Goal: Use online tool/utility: Utilize a website feature to perform a specific function

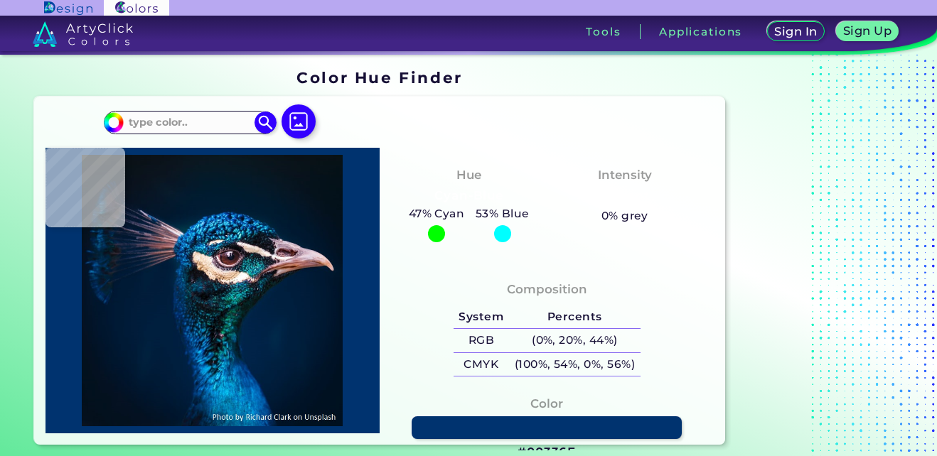
type input "#000000"
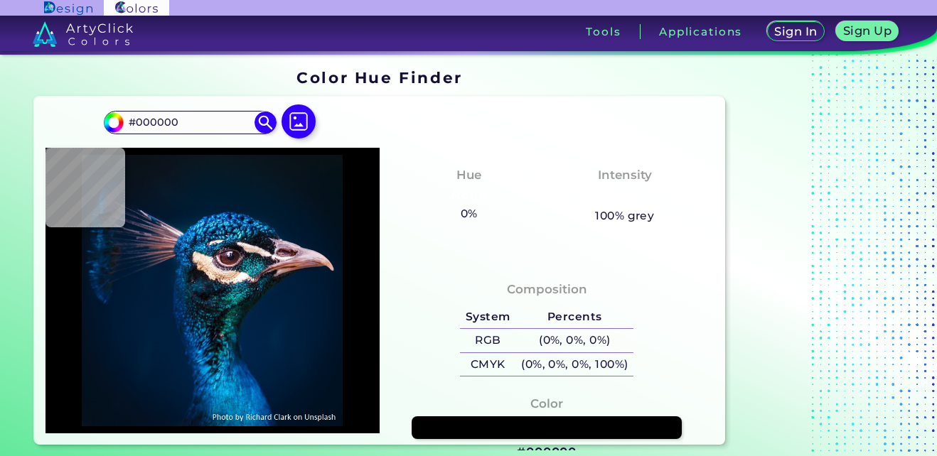
type input "#001528"
type input "#001832"
type input "#001a35"
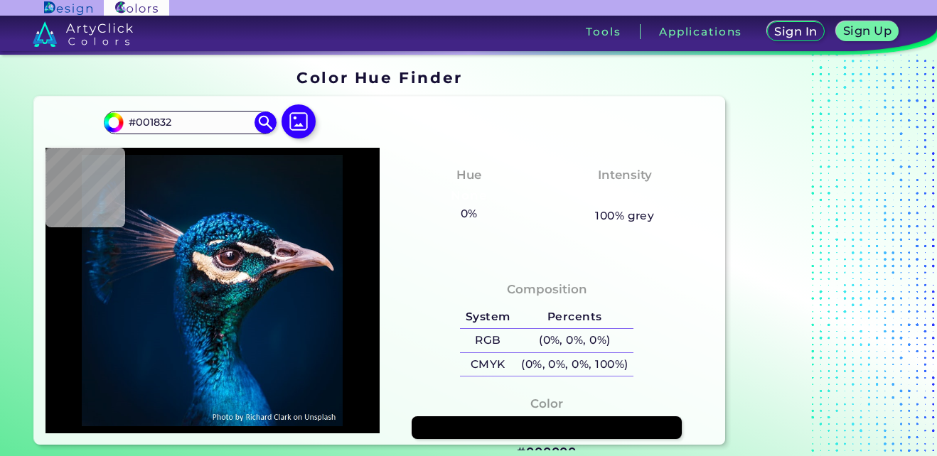
type input "#001A35"
type input "#001b36"
type input "#001B36"
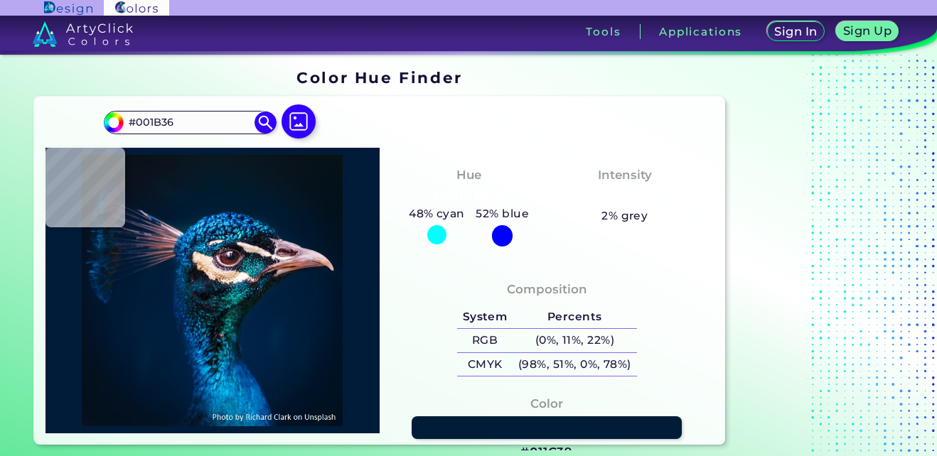
type input "#011c39"
type input "#011C39"
type input "#021d3b"
type input "#021D3B"
type input "#001c3a"
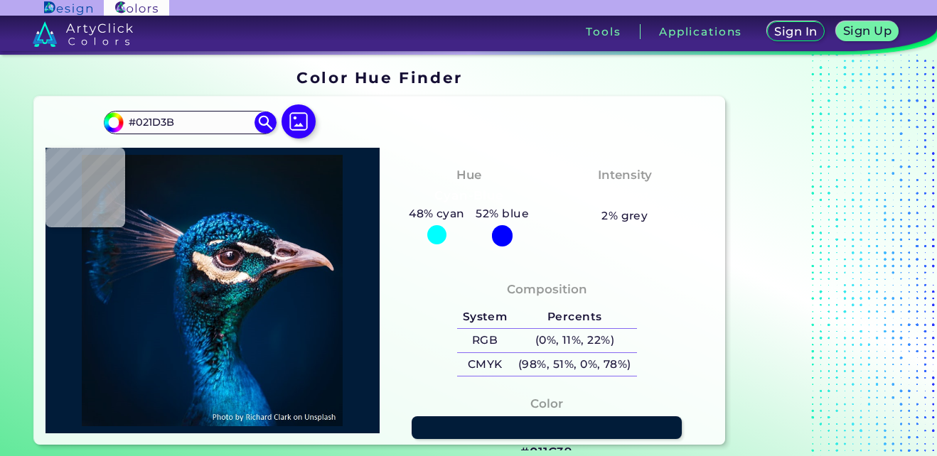
type input "#001C3A"
type input "#001d3b"
type input "#001D3B"
type input "#001e3d"
type input "#001E3D"
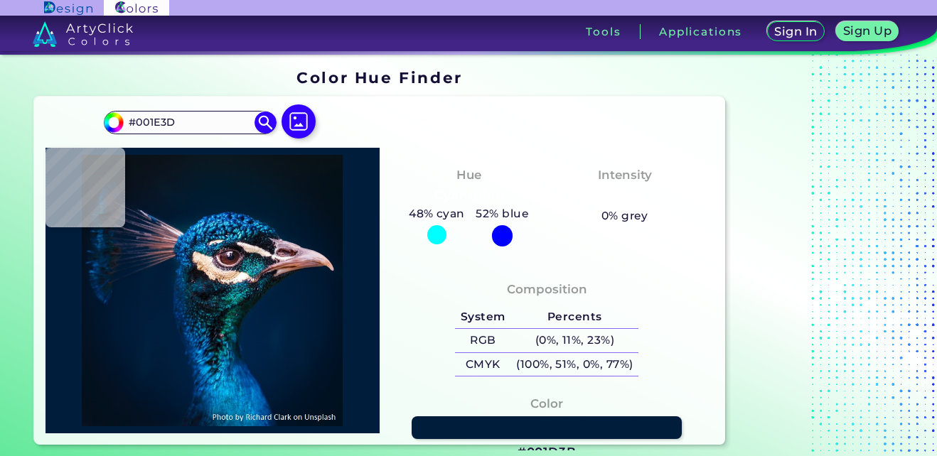
type input "#001f3e"
type input "#001F3E"
type input "#00203f"
type input "#00203F"
type input "#002041"
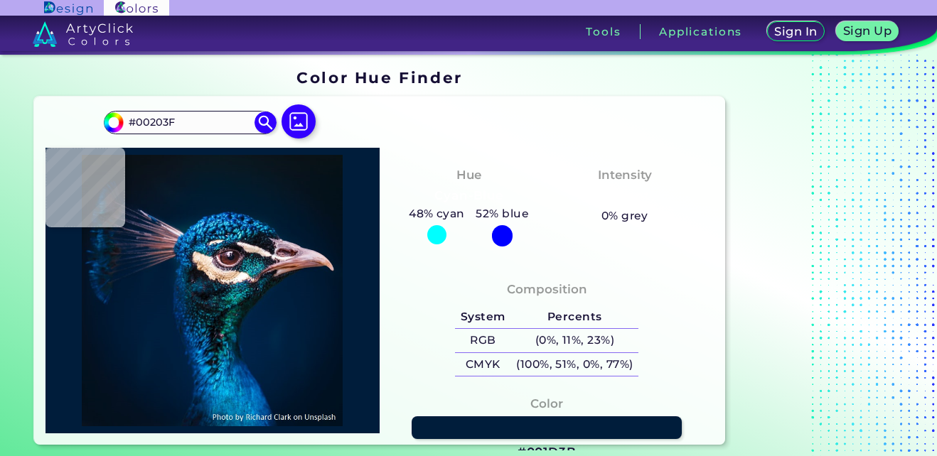
type input "#002041"
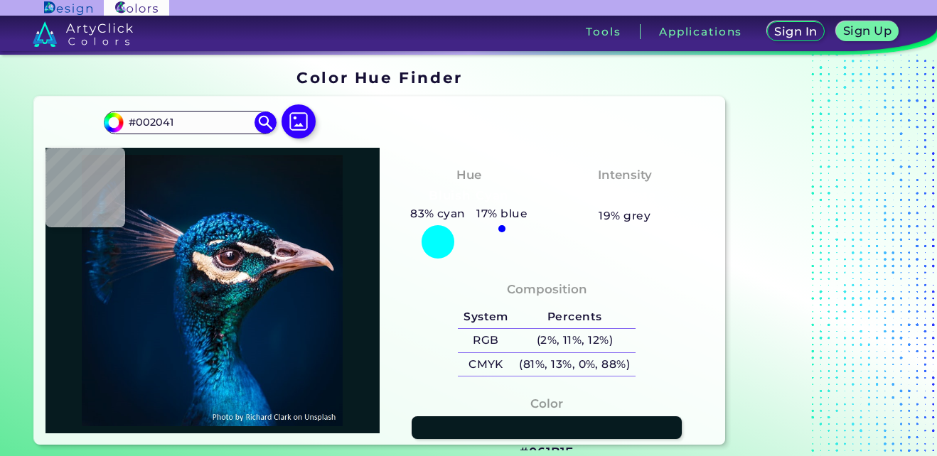
type input "#061b1f"
type input "#061B1F"
type input "#003134"
type input "#053b4d"
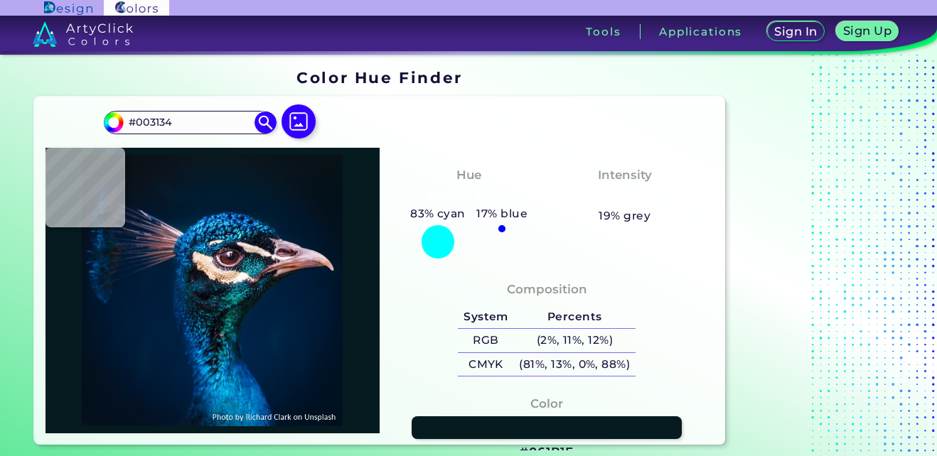
type input "#053B4D"
type input "#022332"
type input "#032934"
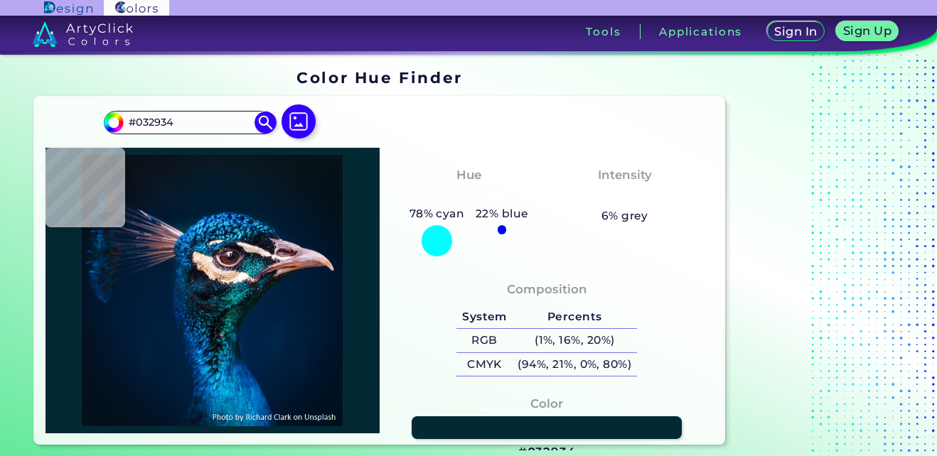
type input "#041b2a"
type input "#041B2A"
type input "#957267"
type input "#faecdd"
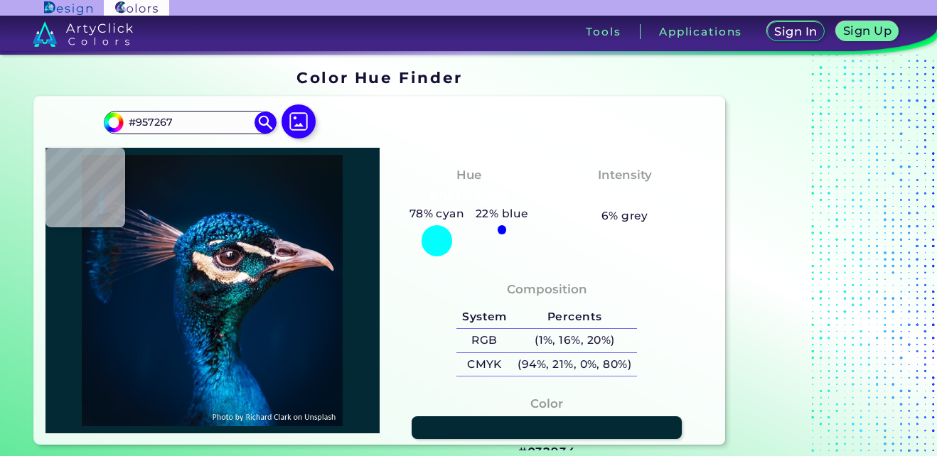
type input "#FAECDD"
type input "#e2b58b"
type input "#E2B58B"
type input "#f8cdab"
type input "#F8CDAB"
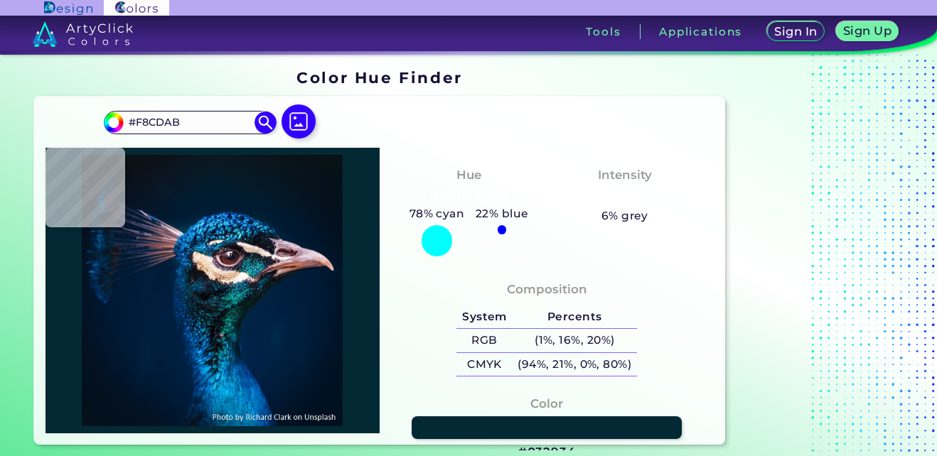
type input "#f2e4dc"
type input "#F2E4DC"
type input "#263846"
type input "#7e6a7a"
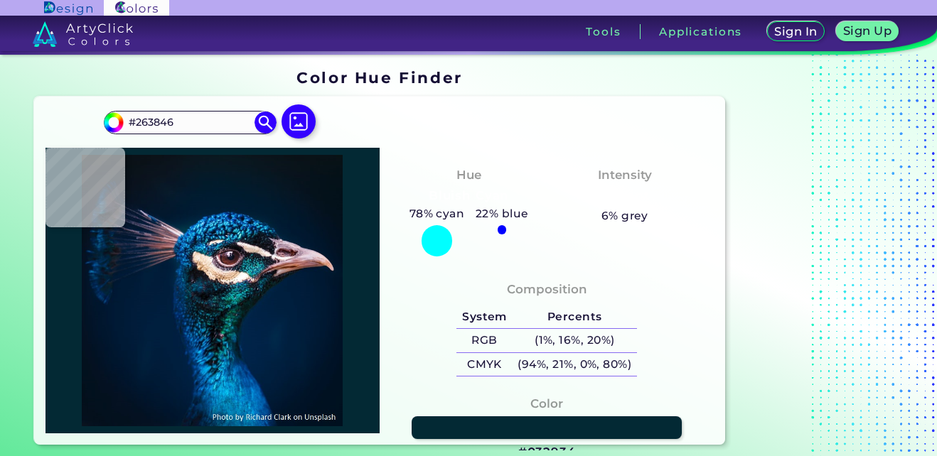
type input "#7E6A7A"
type input "#9d7584"
type input "#9D7584"
type input "#c9a5af"
type input "#C9A5AF"
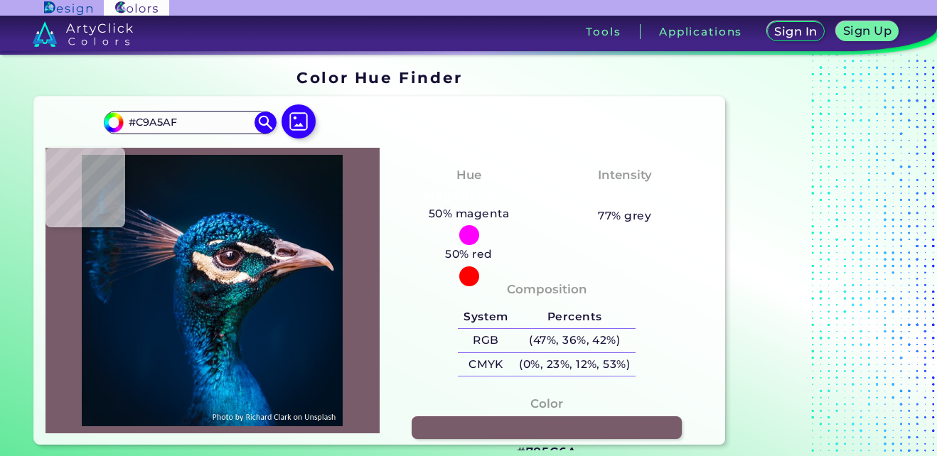
type input "#785c6a"
type input "#785C6A"
type input "#5d424f"
type input "#5D424F"
type input "#4d323d"
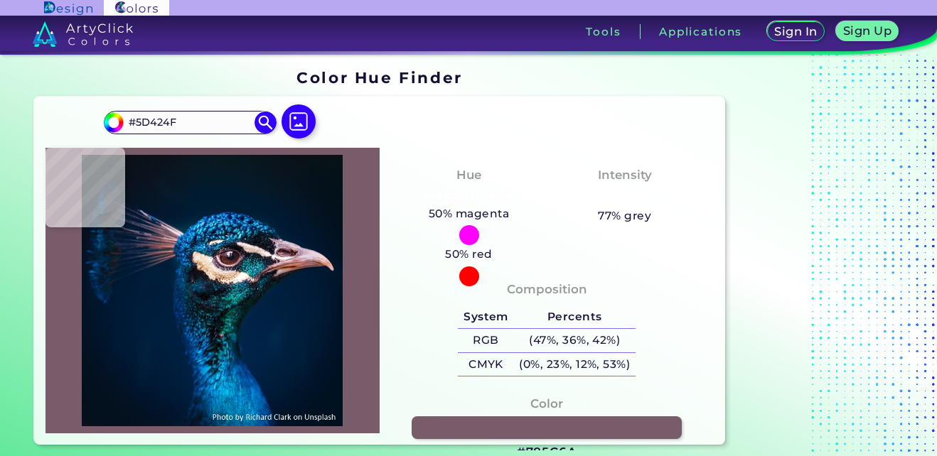
type input "#4D323D"
type input "#5a404b"
type input "#5A404B"
type input "#5e4851"
type input "#5E4851"
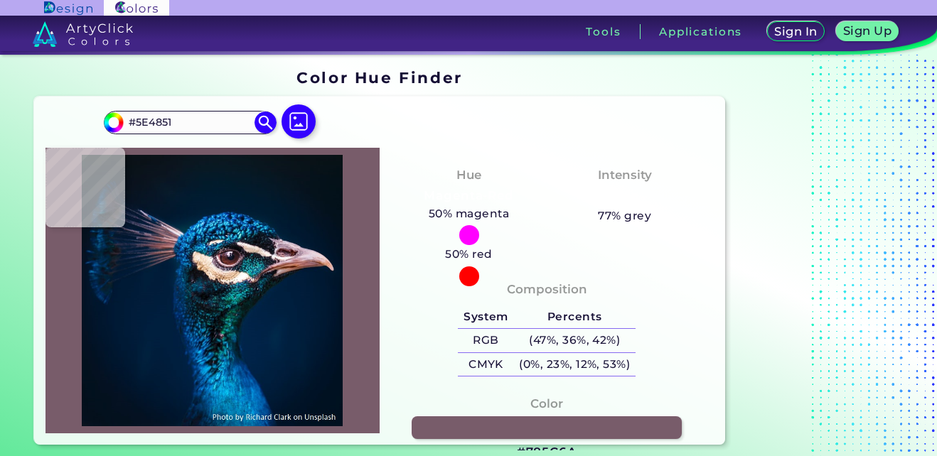
type input "#1e1114"
type input "#1E1114"
type input "#1d1217"
type input "#1D1217"
type input "#5a3d47"
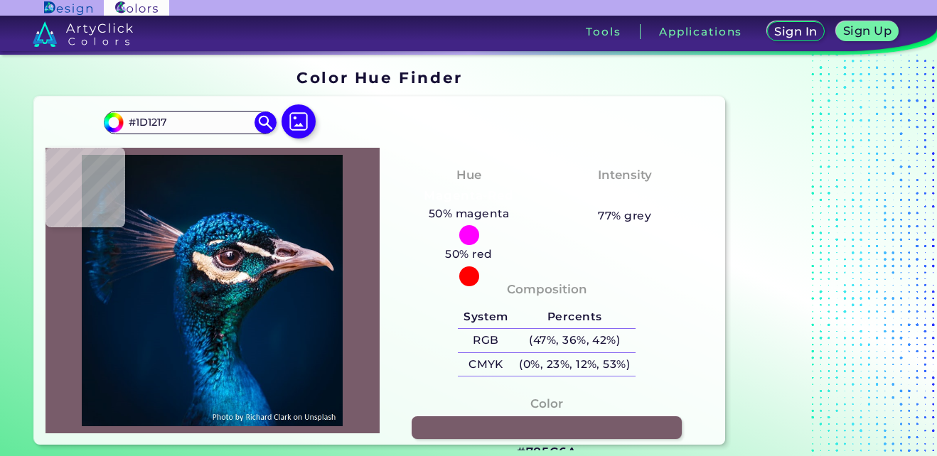
type input "#5A3D47"
type input "#011b25"
type input "#011B25"
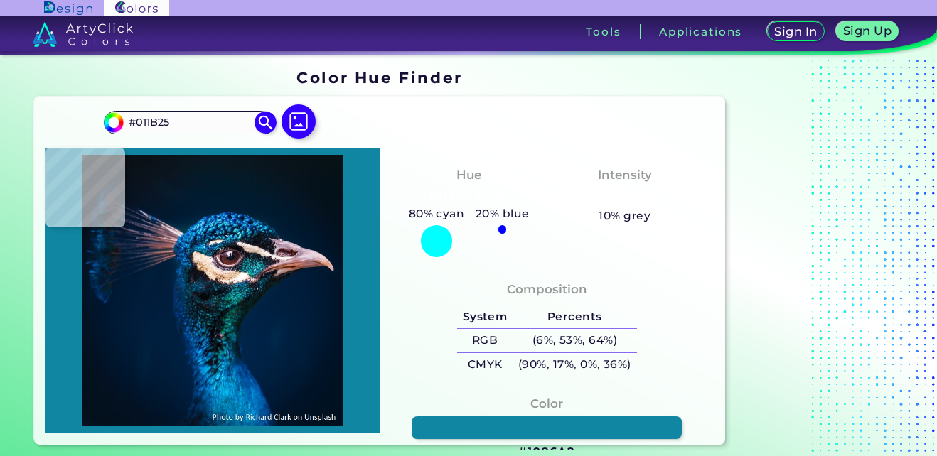
type input "#1086a2"
type input "#1086A2"
type input "#023d74"
type input "#023D74"
type input "#183c64"
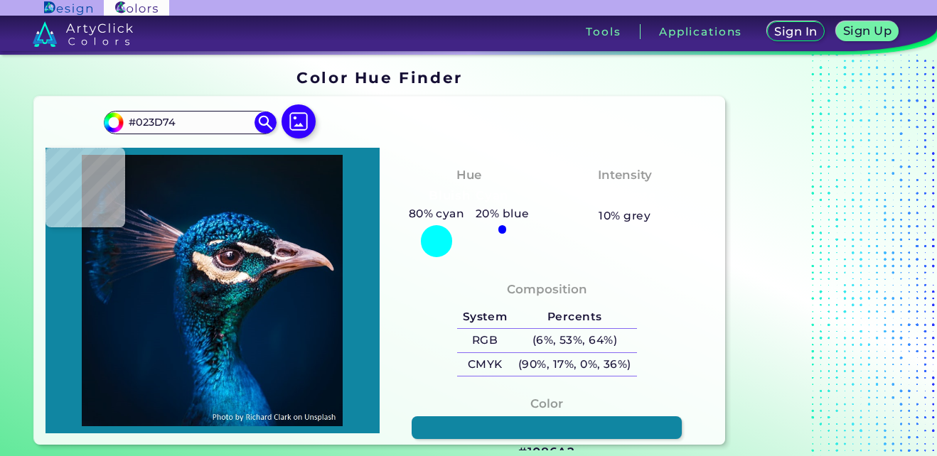
type input "#183C64"
type input "#08588b"
type input "#08588B"
type input "#0b64a8"
type input "#0B64A8"
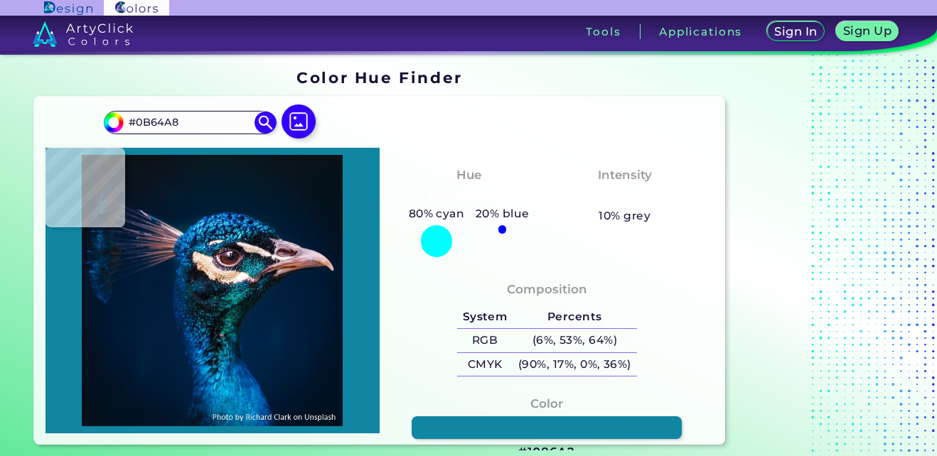
type input "#013563"
type input "#14426f"
type input "#14426F"
type input "#0c5a98"
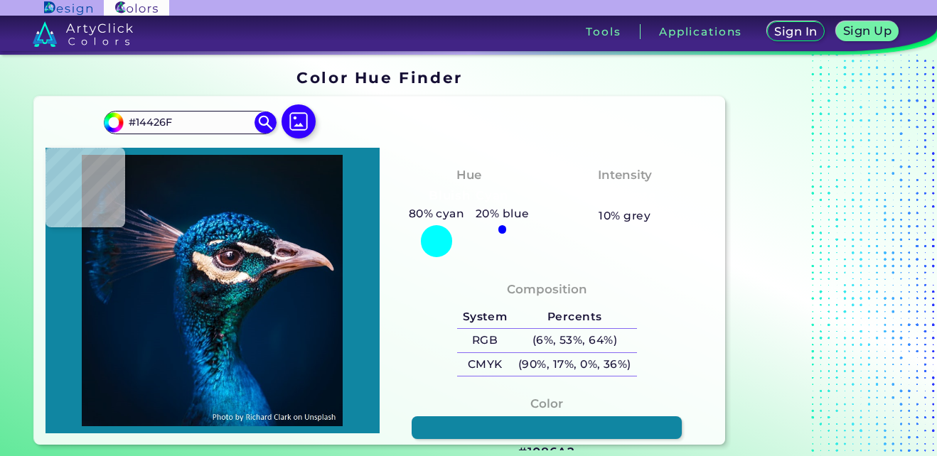
type input "#0C5A98"
type input "#036090"
type input "#1a78bf"
type input "#1A78BF"
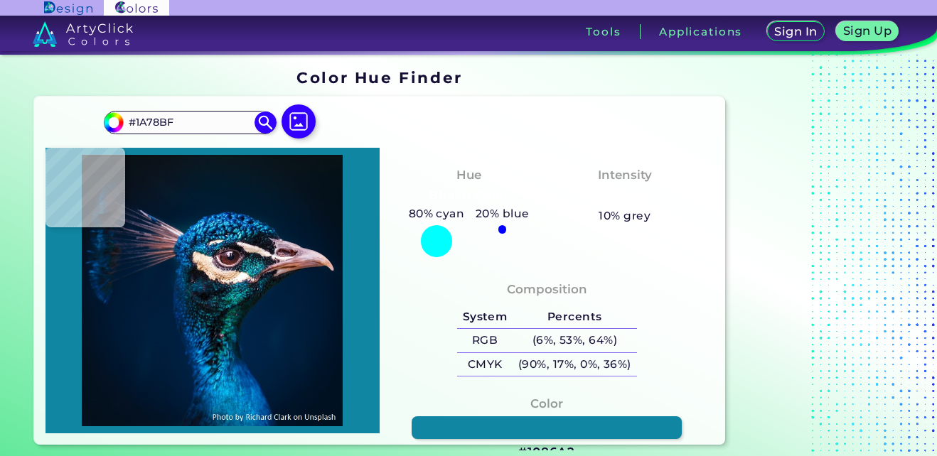
type input "#005199"
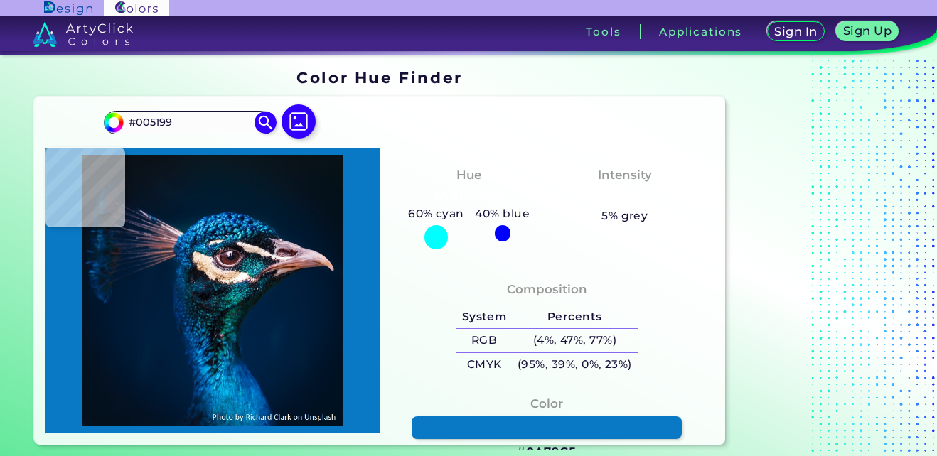
type input "#0a79c5"
type input "#0A79C5"
type input "#d6acb3"
type input "#D6ACB3"
type input "#e8bfc4"
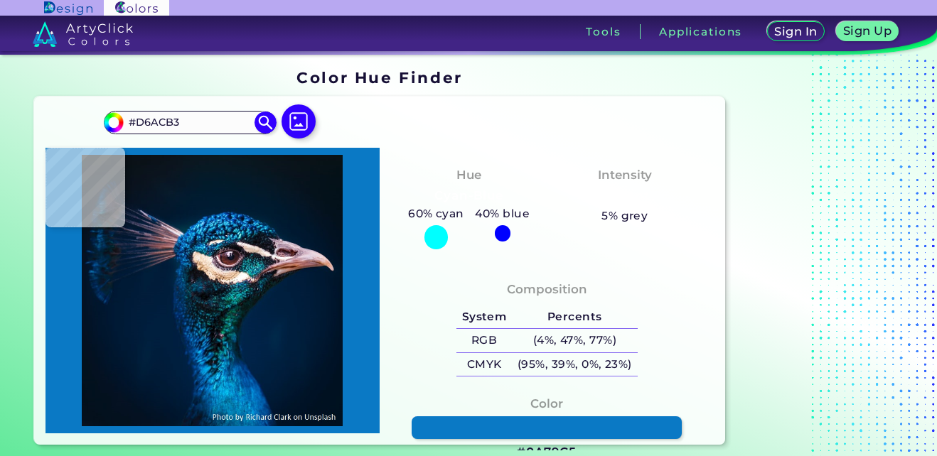
type input "#E8BFC4"
type input "#d9acb0"
type input "#D9ACB0"
type input "#b68990"
type input "#B68990"
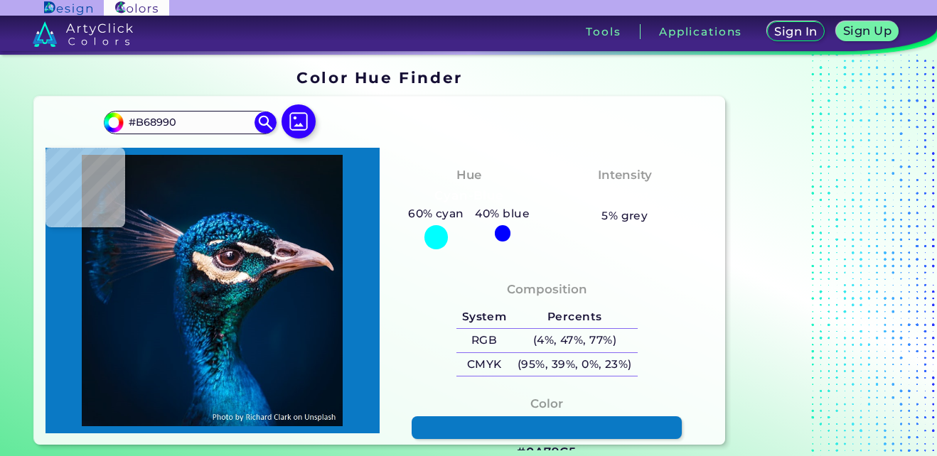
type input "#b98a91"
type input "#B98A91"
type input "#6f4546"
type input "#6F4546"
type input "#654859"
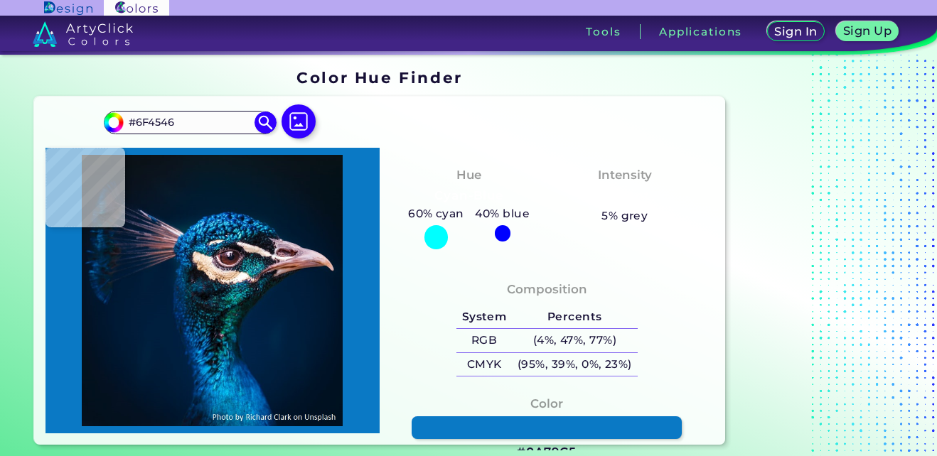
type input "#654859"
type input "#514760"
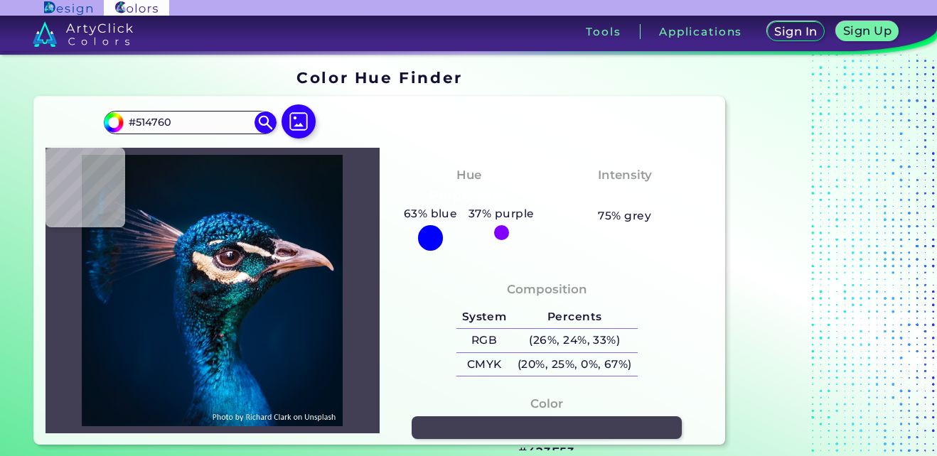
type input "#423e53"
type input "#423E53"
type input "#4c445b"
type input "#4C445B"
type input "#504e63"
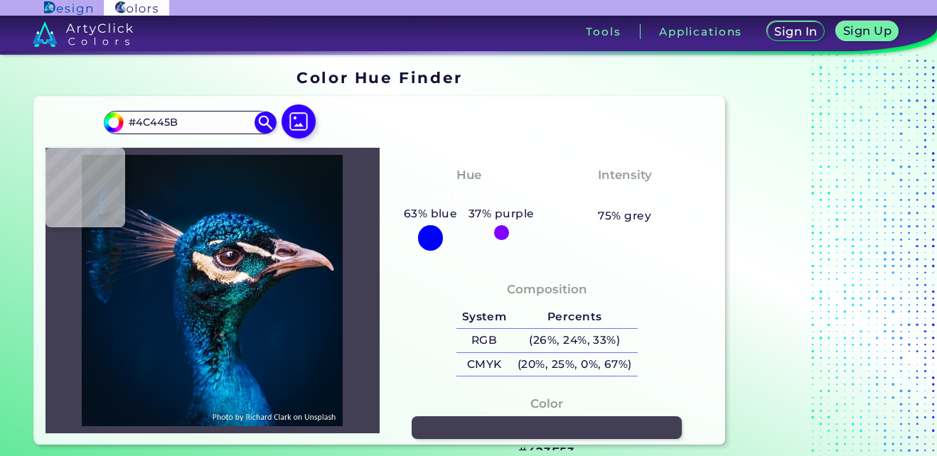
type input "#504E63"
type input "#504c67"
type input "#504C67"
type input "#514a69"
type input "#514A69"
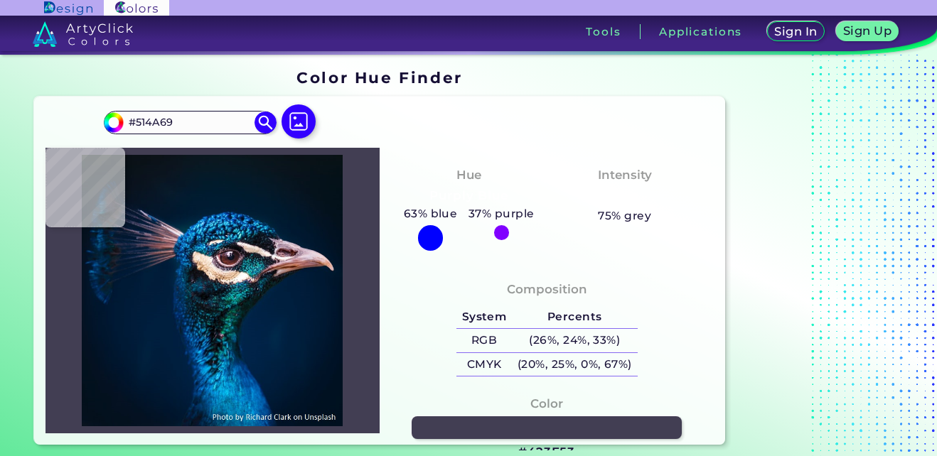
type input "#1a2543"
type input "#1A2543"
type input "#031936"
type input "#0b1f3a"
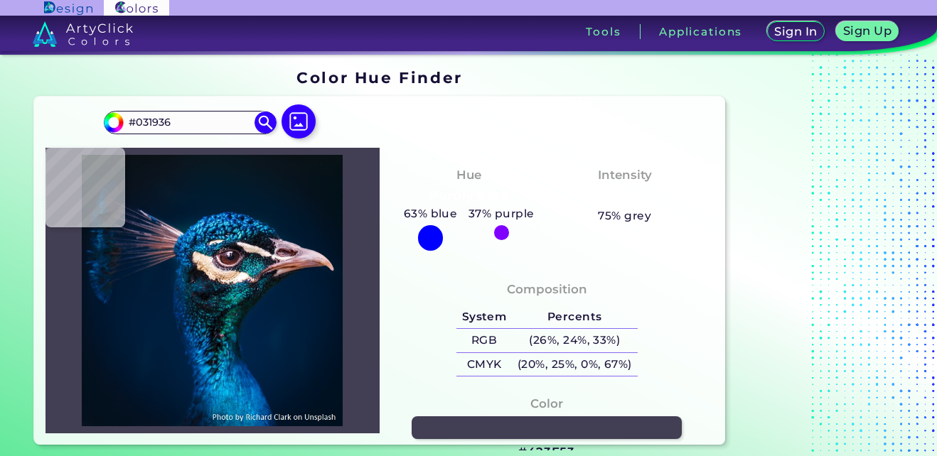
type input "#0B1F3A"
type input "#10243e"
type input "#10243E"
type input "#011c37"
type input "#011C37"
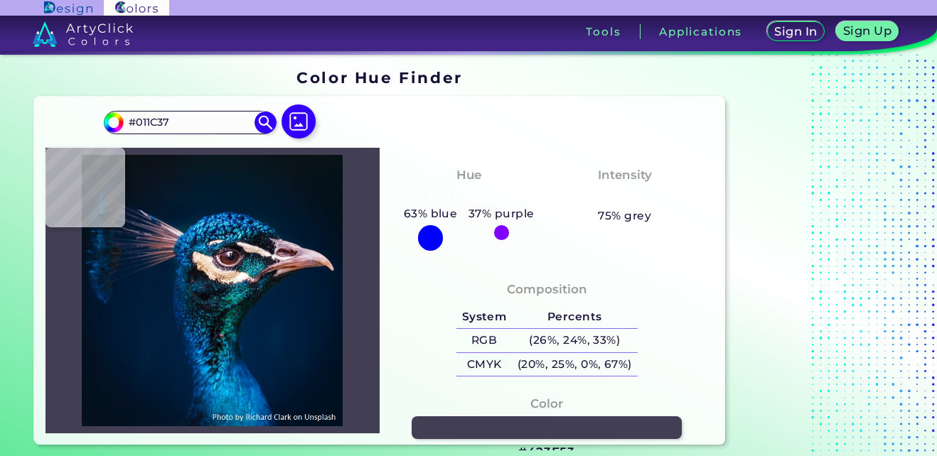
type input "#061a36"
type input "#061A36"
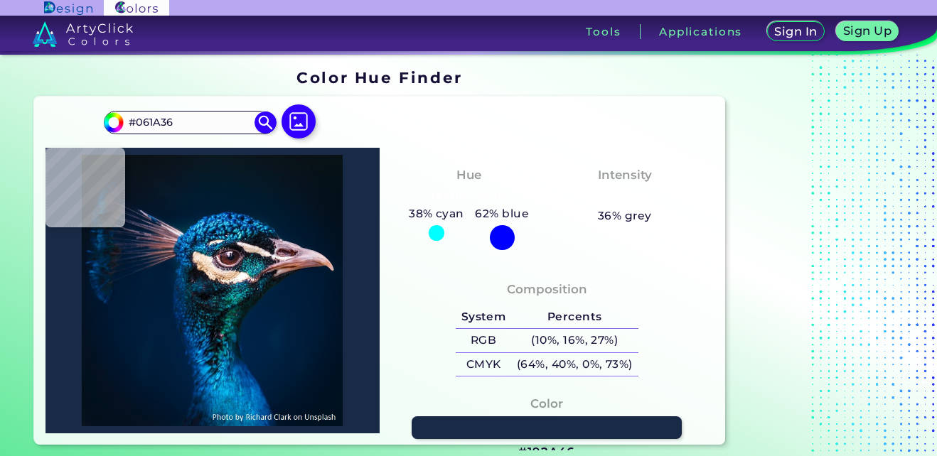
type input "#192a46"
type input "#192A46"
type input "#222741"
type input "#132638"
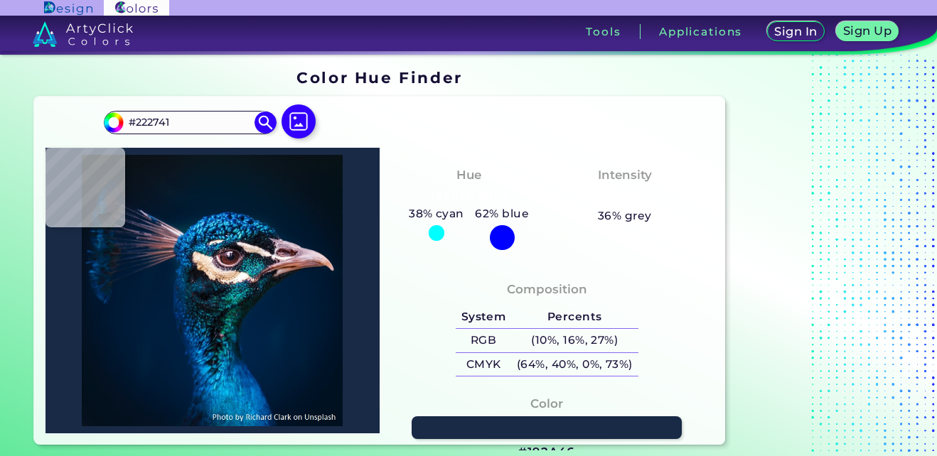
type input "#132638"
type input "#14222f"
type input "#14222F"
type input "#141f2f"
type input "#141F2F"
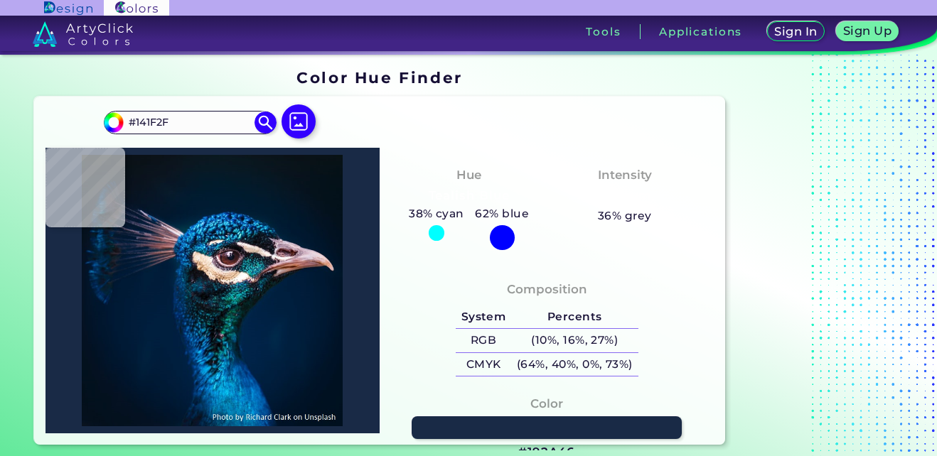
type input "#101c2c"
type input "#101C2C"
type input "#0a1d2d"
type input "#0A1D2D"
type input "#012137"
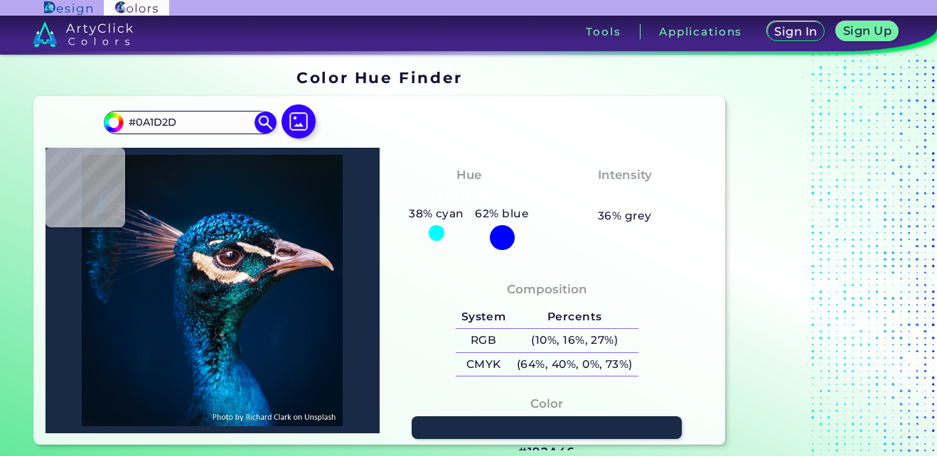
type input "#012137"
type input "#04355f"
type input "#04355F"
type input "#00284a"
type input "#00284A"
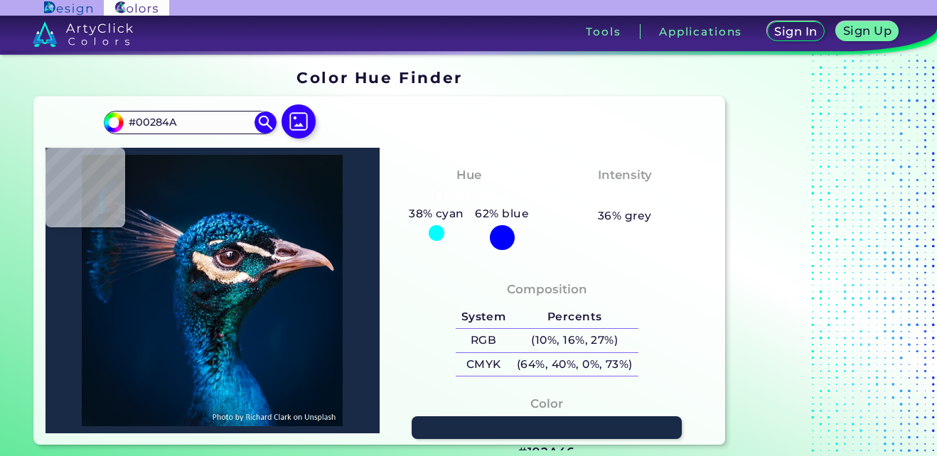
type input "#08466a"
type input "#08466A"
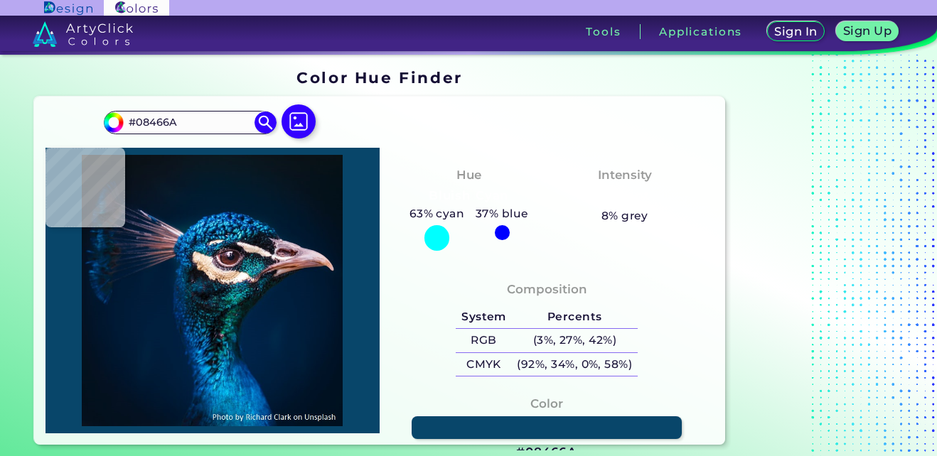
type input "#002e57"
type input "#002E57"
type input "#00243f"
type input "#00243F"
type input "#00253e"
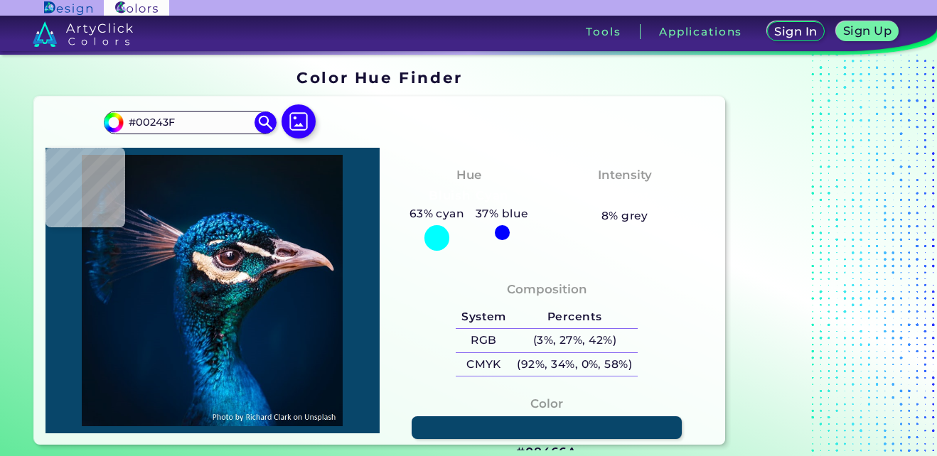
type input "#00253E"
type input "#011f40"
type input "#011F40"
type input "#031f42"
type input "#031F42"
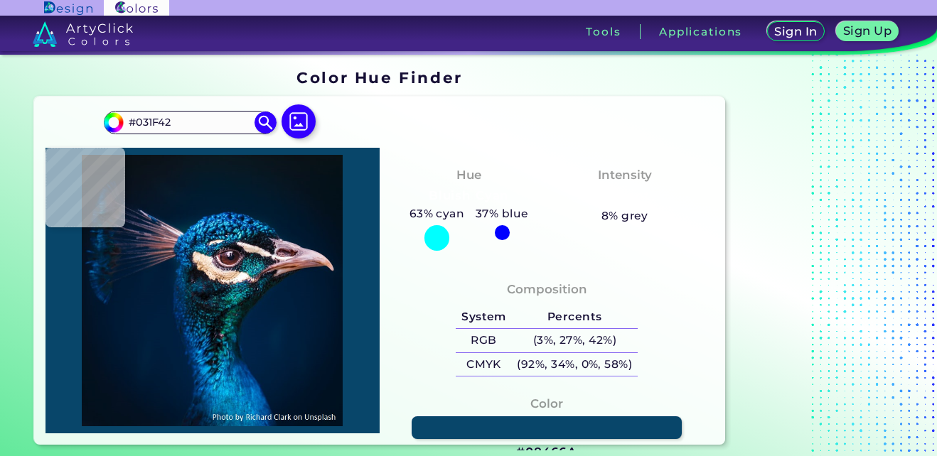
type input "#062547"
type input "#002448"
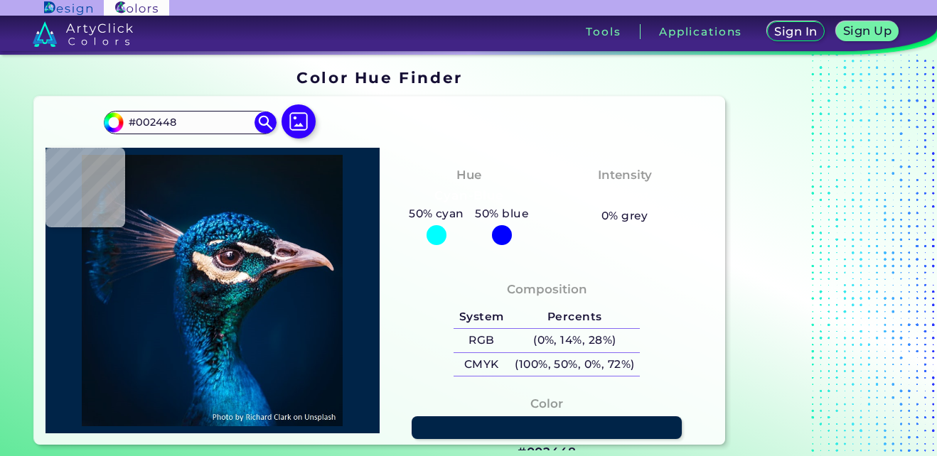
type input "#001e44"
type input "#001E44"
type input "#001f44"
type input "#001F44"
type input "#01244a"
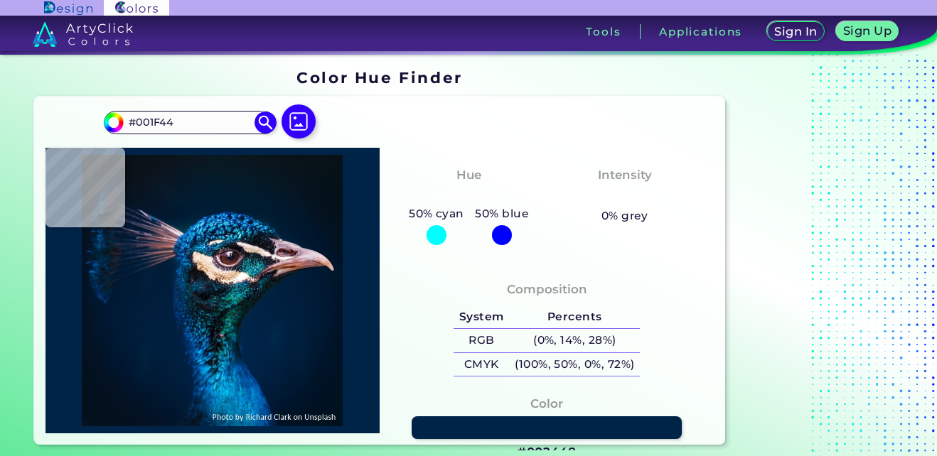
type input "#01244A"
type input "#01284c"
type input "#01284C"
type input "#03274c"
type input "#03274C"
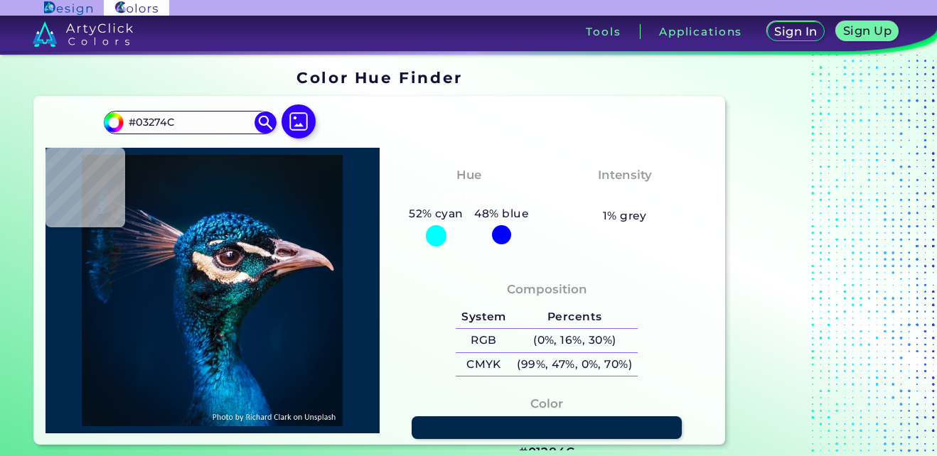
type input "#02223f"
type input "#02223F"
type input "#00213b"
type input "#00213B"
type input "#002444"
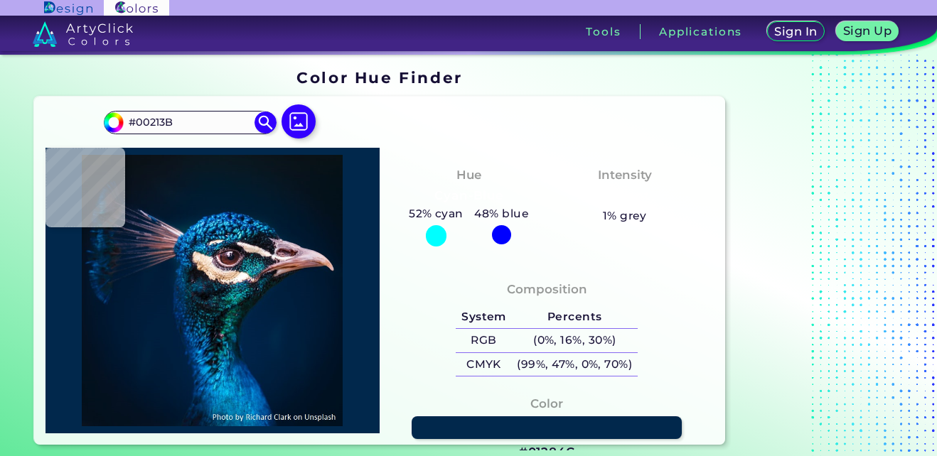
type input "#002444"
type input "#002e57"
type input "#002E57"
type input "#105175"
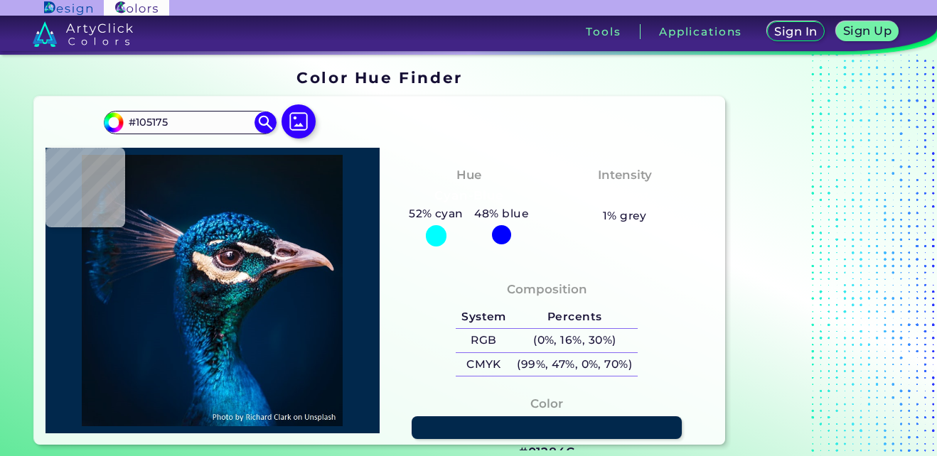
type input "#01385e"
type input "#01385E"
type input "#003160"
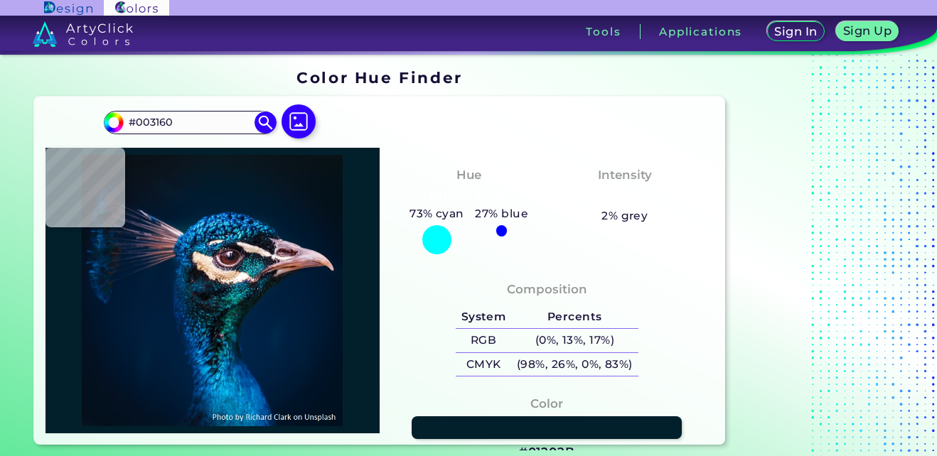
type input "#01202b"
type input "#01202B"
type input "#15151a"
type input "#15151A"
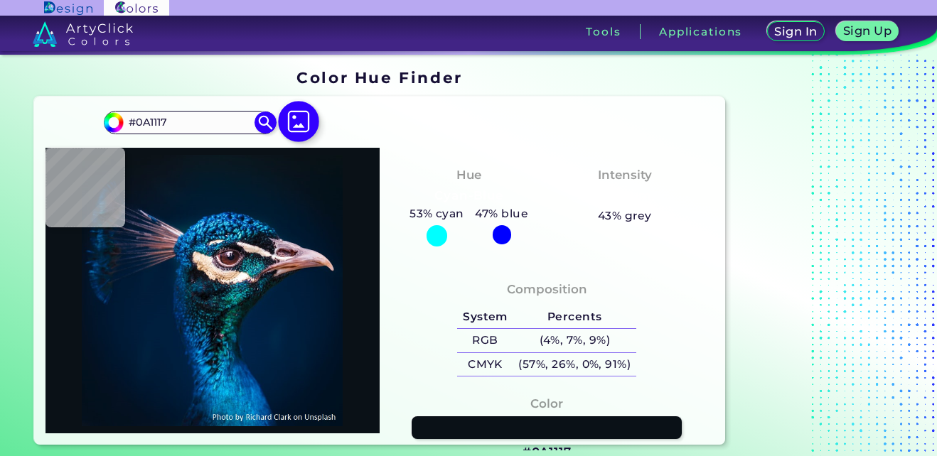
click at [297, 129] on img at bounding box center [298, 121] width 41 height 41
click at [0, 0] on input "file" at bounding box center [0, 0] width 0 height 0
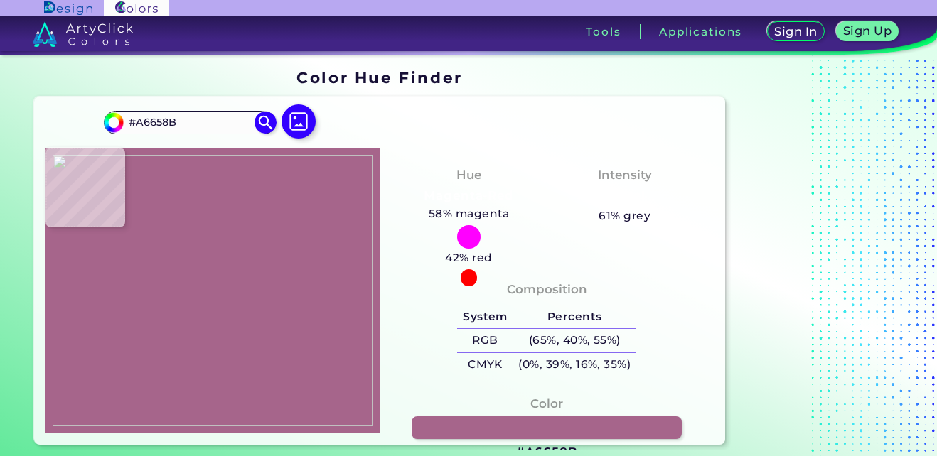
click at [249, 262] on img at bounding box center [213, 290] width 320 height 271
drag, startPoint x: 188, startPoint y: 121, endPoint x: 79, endPoint y: 136, distance: 109.9
click at [79, 136] on div "#a6658b #A6658B Acadia ◉ Acid Green ◉ Aero Blue ◉ Alabaster ◉ Albescent White ◉…" at bounding box center [380, 271] width 692 height 348
